Goal: Find specific page/section: Find specific page/section

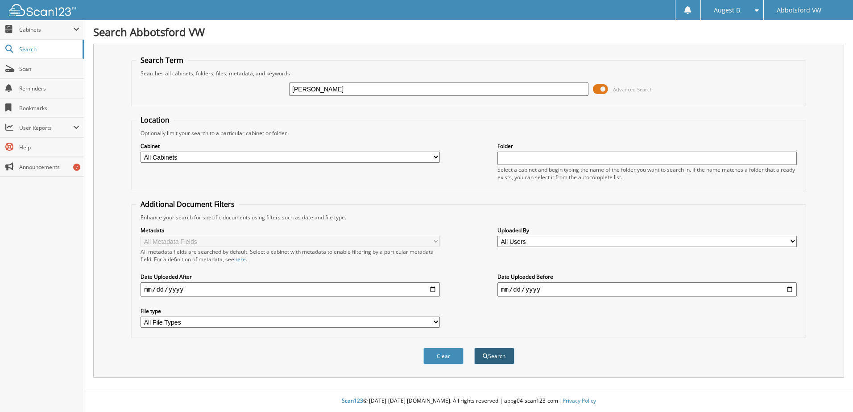
type input "[PERSON_NAME]"
click at [498, 359] on button "Search" at bounding box center [494, 356] width 40 height 17
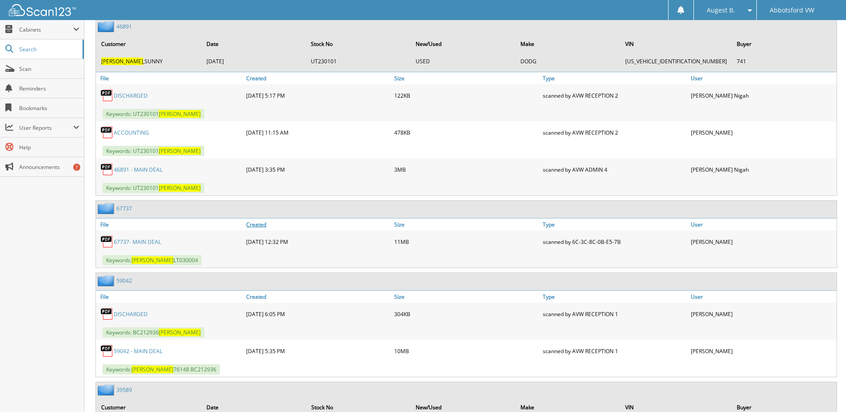
scroll to position [3925, 0]
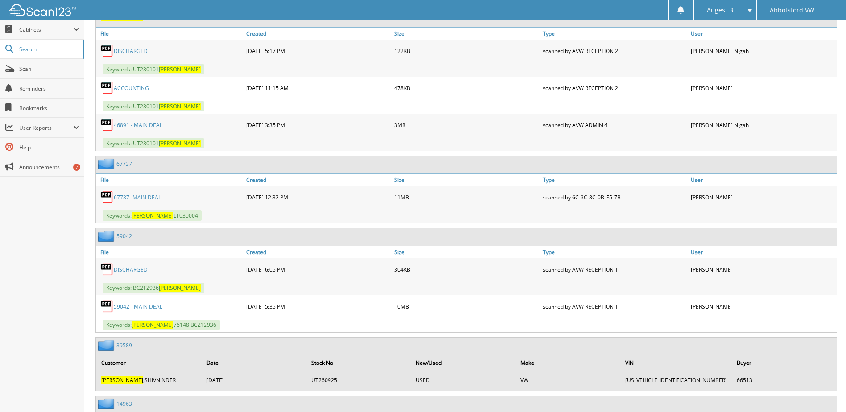
click at [140, 198] on link "67737- MAIN DEAL" at bounding box center [137, 198] width 47 height 8
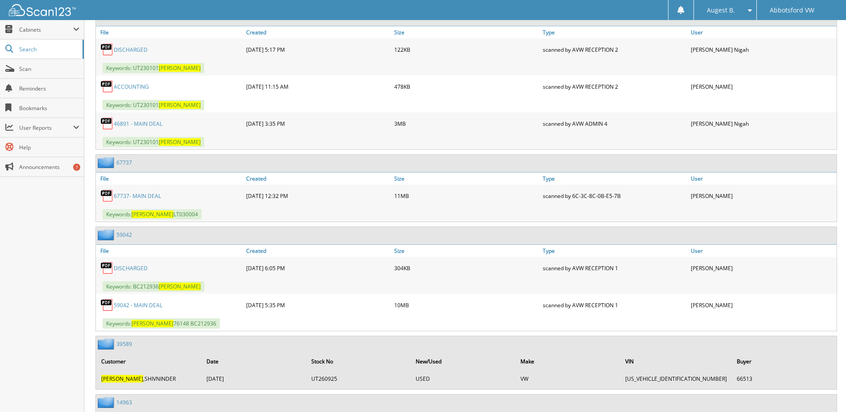
scroll to position [3969, 0]
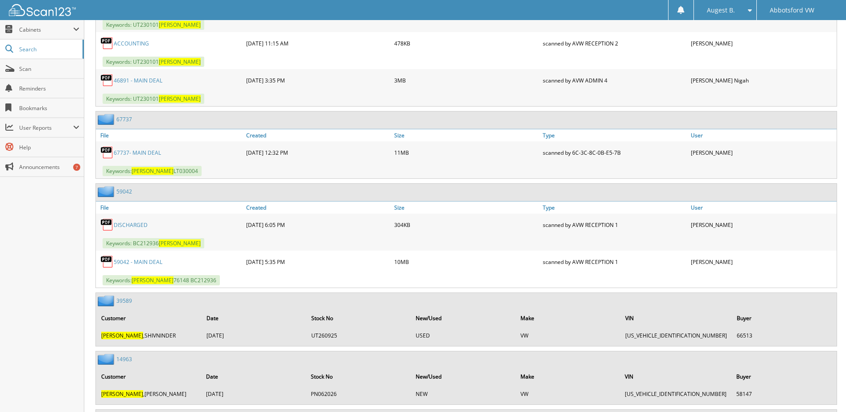
click at [144, 261] on link "59042 - MAIN DEAL" at bounding box center [138, 262] width 49 height 8
click at [147, 153] on link "67737- MAIN DEAL" at bounding box center [137, 153] width 47 height 8
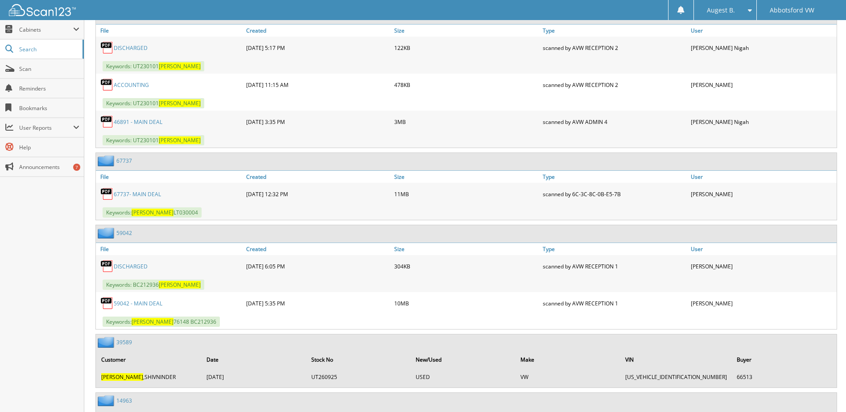
scroll to position [3925, 0]
